Goal: Find specific page/section: Find specific page/section

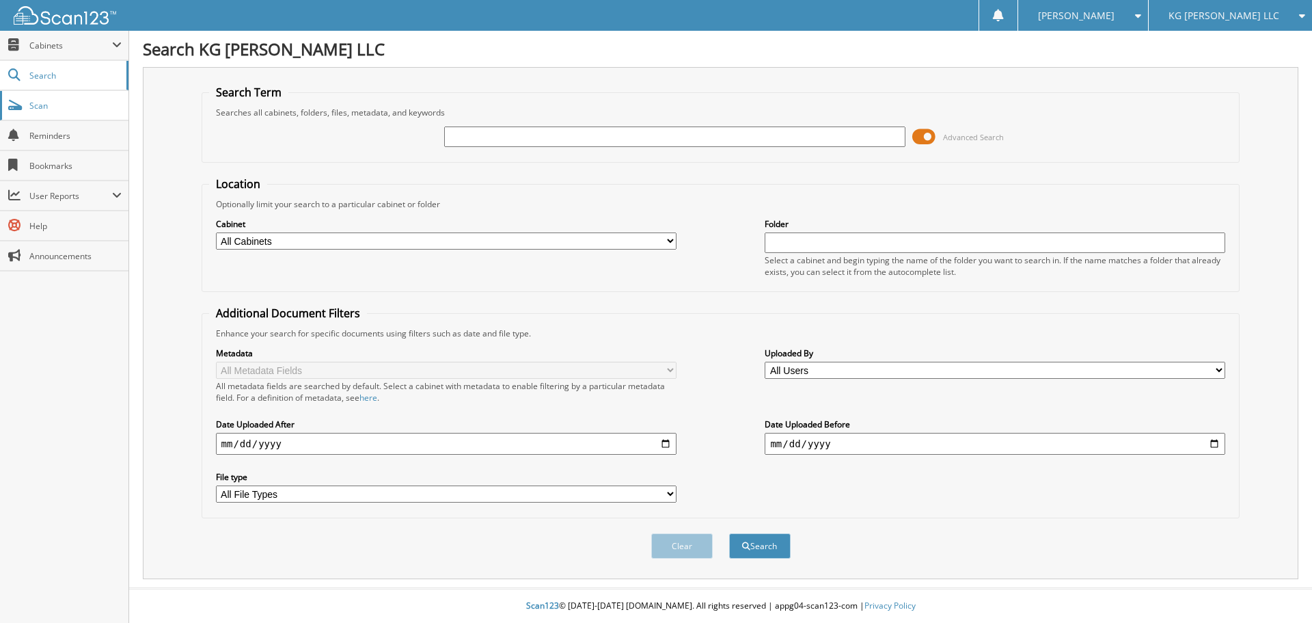
click at [53, 104] on span "Scan" at bounding box center [75, 106] width 92 height 12
click at [41, 80] on span "Search" at bounding box center [74, 76] width 90 height 12
click at [50, 224] on span "Help" at bounding box center [75, 226] width 92 height 12
